Goal: Navigation & Orientation: Browse casually

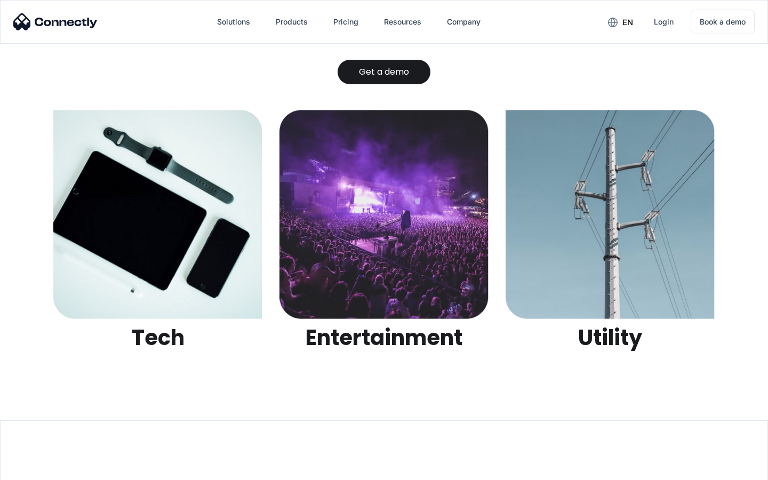
scroll to position [3365, 0]
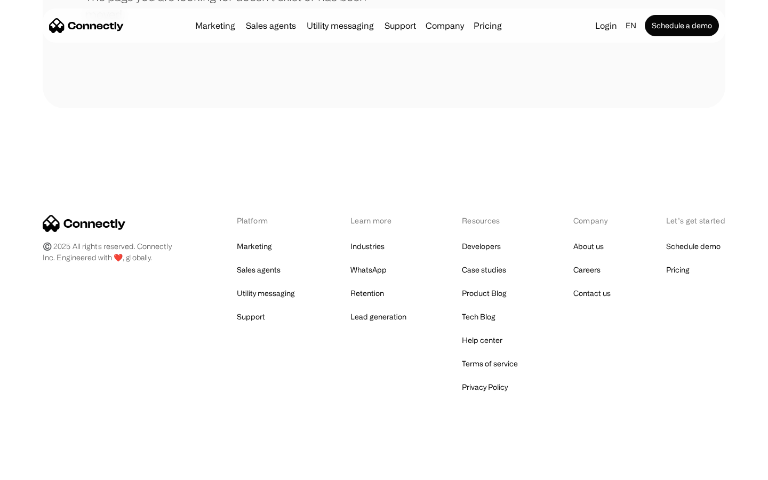
scroll to position [195, 0]
